Goal: Information Seeking & Learning: Learn about a topic

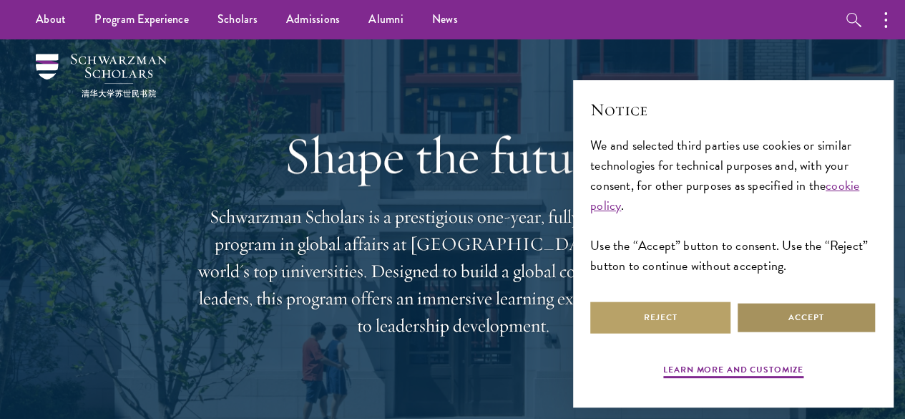
click at [807, 301] on button "Accept" at bounding box center [806, 317] width 140 height 32
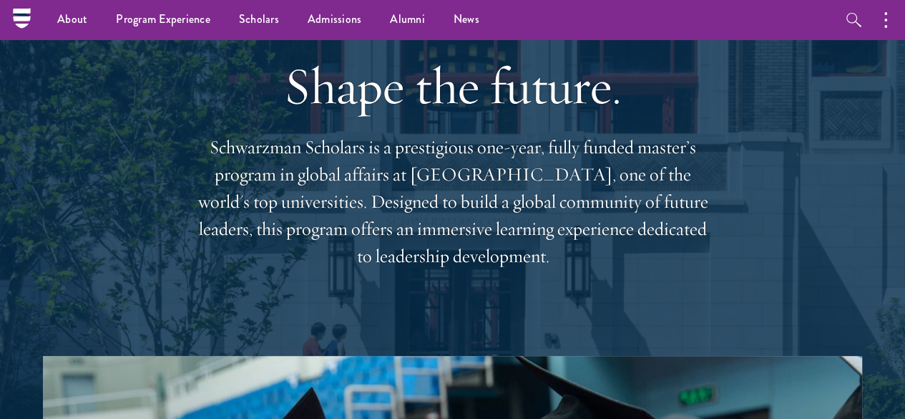
scroll to position [69, 0]
click at [268, 19] on link "Scholars" at bounding box center [259, 19] width 69 height 39
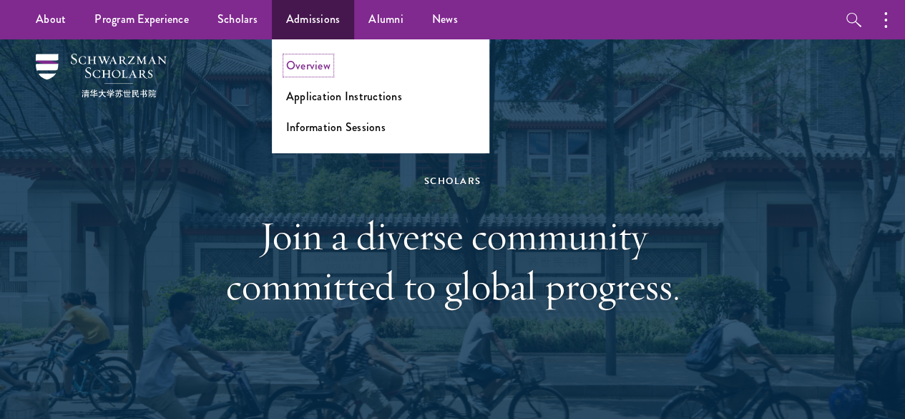
click at [313, 72] on link "Overview" at bounding box center [308, 65] width 44 height 16
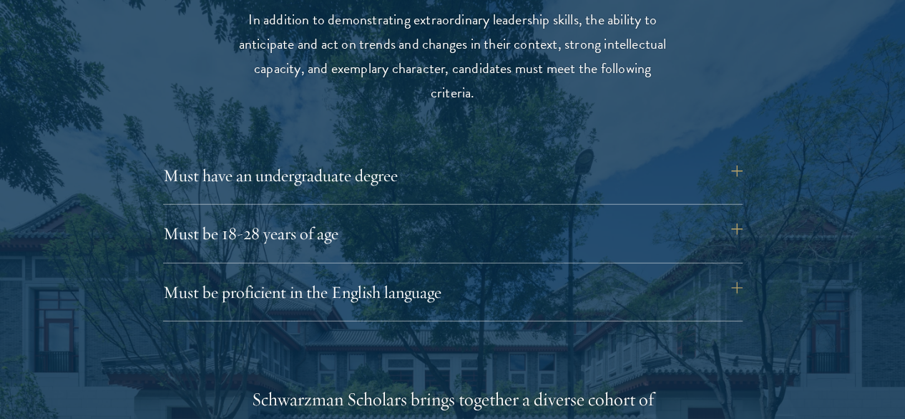
scroll to position [1898, 0]
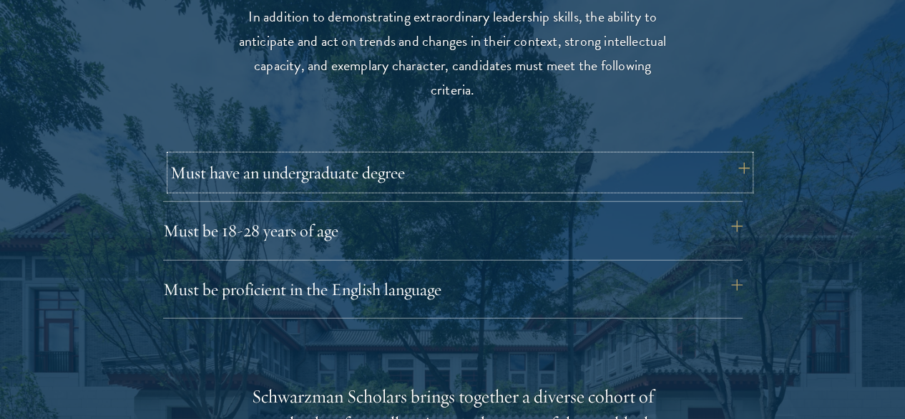
click at [379, 159] on button "Must have an undergraduate degree" at bounding box center [460, 172] width 580 height 34
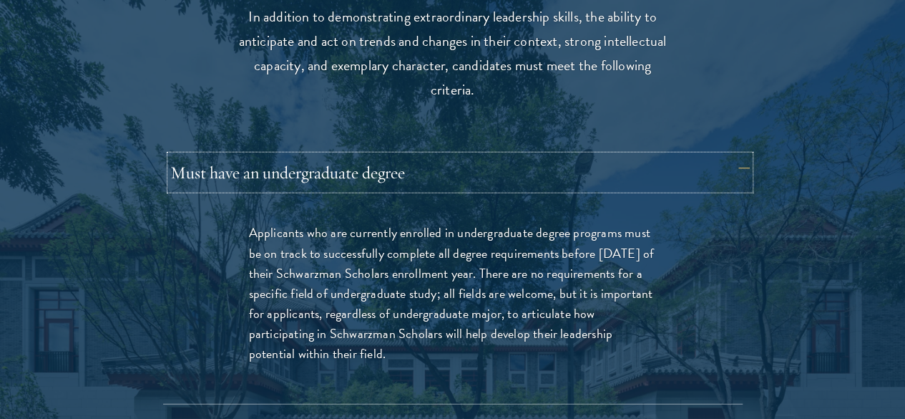
click at [379, 159] on button "Must have an undergraduate degree" at bounding box center [460, 172] width 580 height 34
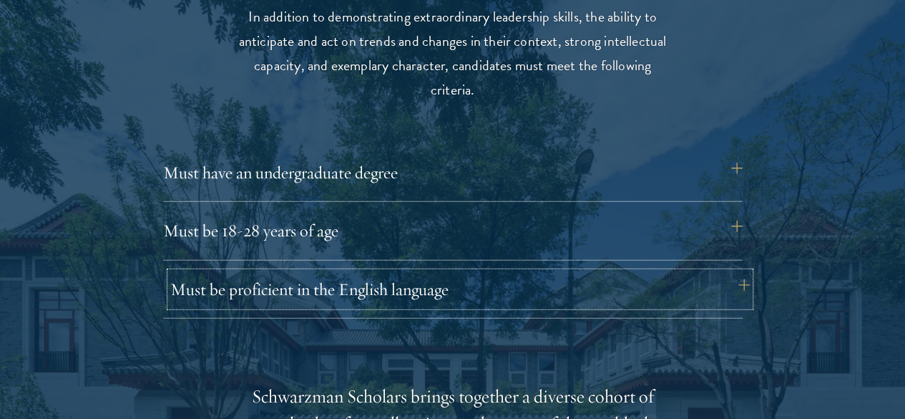
click at [373, 272] on button "Must be proficient in the English language" at bounding box center [460, 289] width 580 height 34
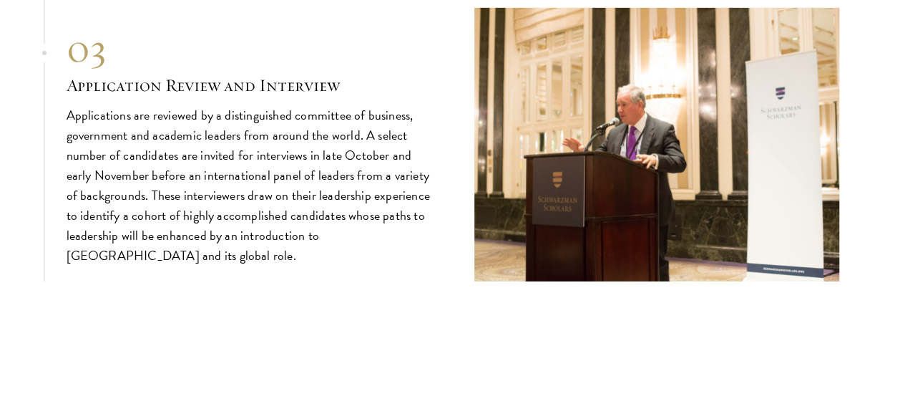
scroll to position [5113, 0]
